Goal: Task Accomplishment & Management: Manage account settings

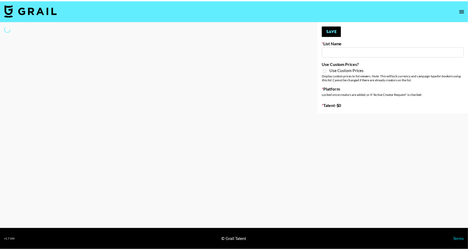
scroll to position [363, 0]
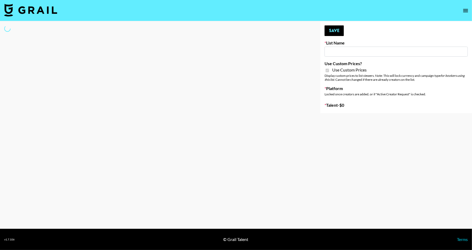
type input "Hily ([DATE])"
checkbox input "true"
select select "Brand"
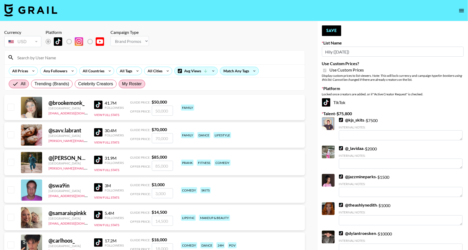
click at [129, 84] on span "My Roster" at bounding box center [132, 84] width 20 height 6
click at [122, 84] on input "My Roster" at bounding box center [122, 84] width 0 height 0
radio input "true"
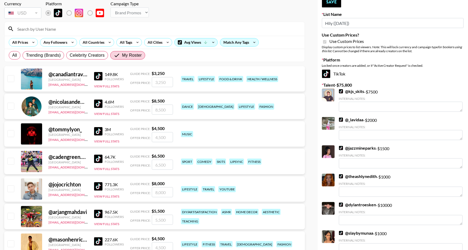
scroll to position [29, 0]
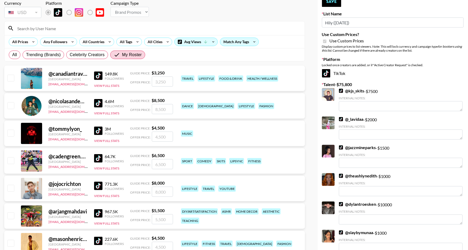
click at [10, 105] on input "checkbox" at bounding box center [10, 105] width 6 height 6
checkbox input "true"
type input "8500"
type textarea "00"
drag, startPoint x: 166, startPoint y: 110, endPoint x: 138, endPoint y: 109, distance: 27.3
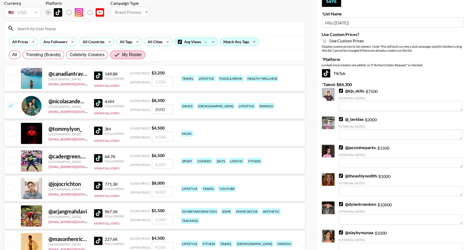
click at [139, 110] on div "Offer Price: 8500" at bounding box center [151, 109] width 43 height 10
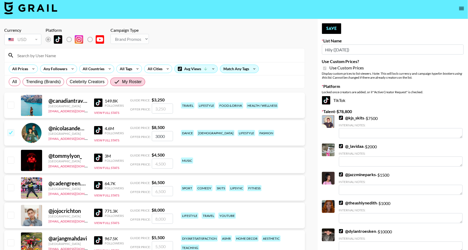
scroll to position [0, 0]
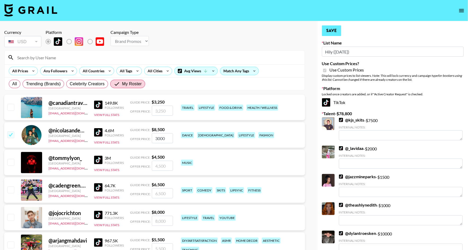
type input "3000"
click at [333, 31] on button "Save" at bounding box center [331, 30] width 19 height 11
